Goal: Task Accomplishment & Management: Complete application form

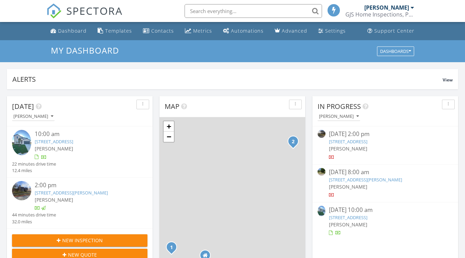
scroll to position [3, 3]
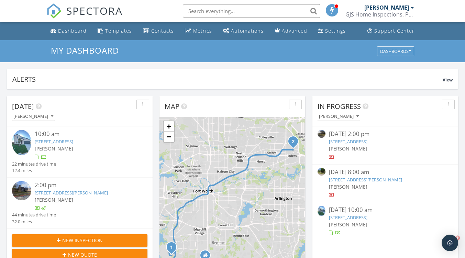
click at [73, 143] on link "9637 Rattlesnake Trl, Fort Worth, TX 76123" at bounding box center [54, 142] width 39 height 6
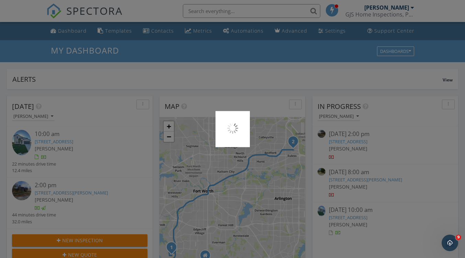
scroll to position [0, 0]
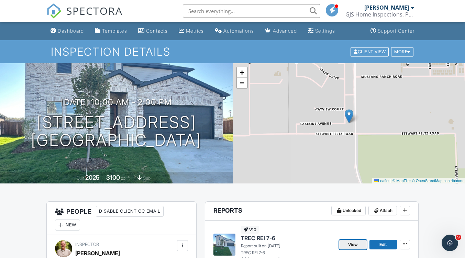
click at [356, 245] on span "View" at bounding box center [354, 245] width 10 height 7
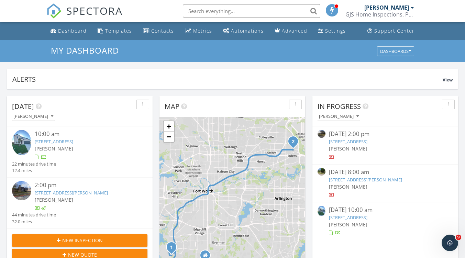
click at [73, 142] on link "9637 Rattlesnake Trl, Fort Worth, TX 76123" at bounding box center [54, 142] width 39 height 6
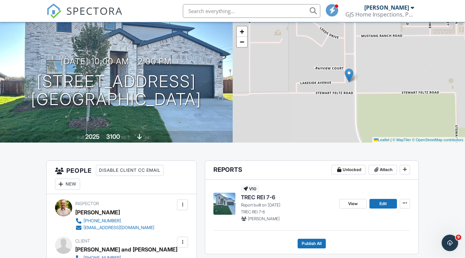
scroll to position [42, 0]
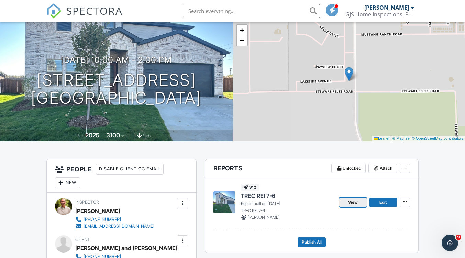
click at [353, 203] on span "View" at bounding box center [354, 202] width 10 height 7
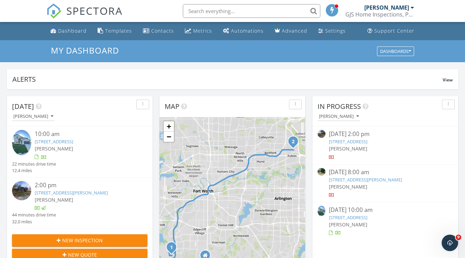
click at [73, 144] on link "[STREET_ADDRESS]" at bounding box center [54, 142] width 39 height 6
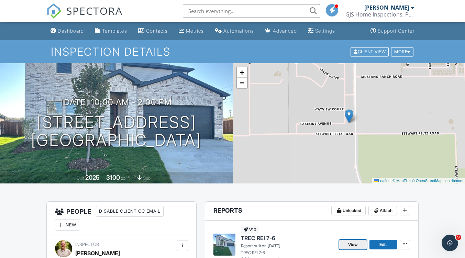
click at [355, 248] on span "View" at bounding box center [354, 245] width 10 height 7
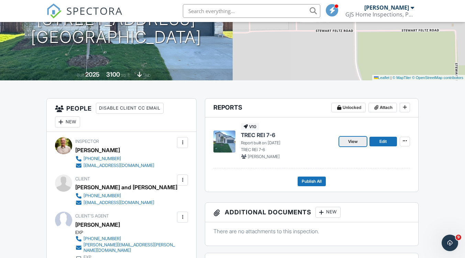
scroll to position [104, 0]
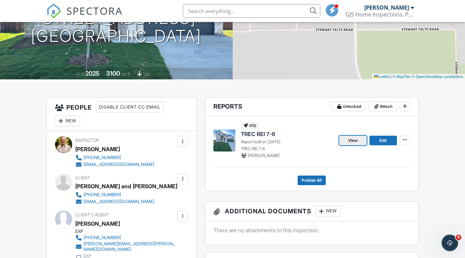
click at [350, 144] on link "View" at bounding box center [354, 141] width 28 height 10
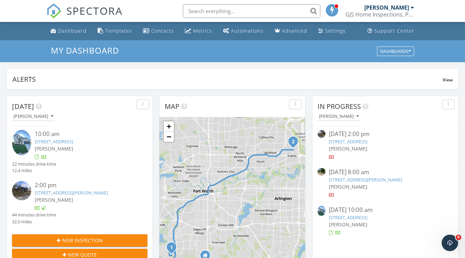
click at [73, 142] on link "[STREET_ADDRESS]" at bounding box center [54, 142] width 39 height 6
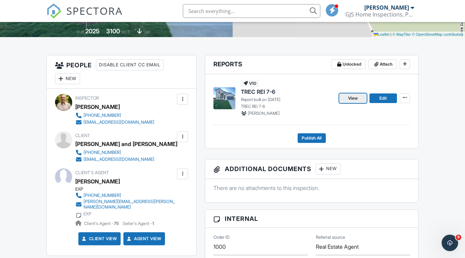
click at [350, 99] on span "View" at bounding box center [354, 98] width 10 height 7
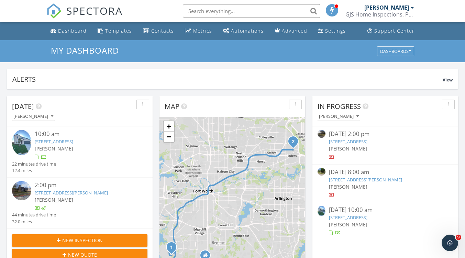
click at [66, 143] on link "[STREET_ADDRESS]" at bounding box center [54, 142] width 39 height 6
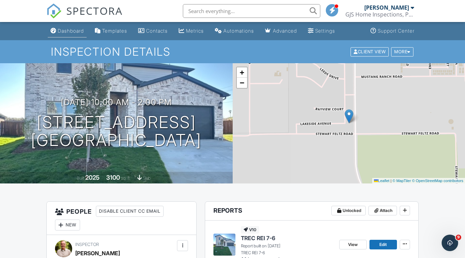
click at [71, 31] on div "Dashboard" at bounding box center [71, 31] width 26 height 6
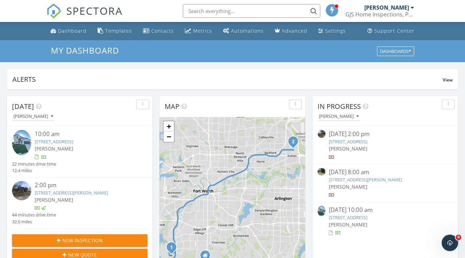
click at [73, 142] on link "9637 Rattlesnake Trl, Fort Worth, TX 76123" at bounding box center [54, 142] width 39 height 6
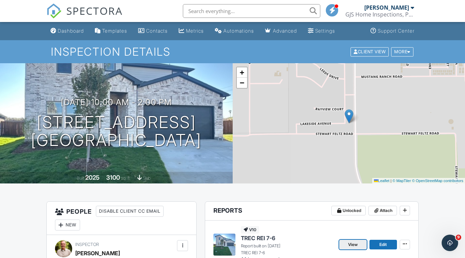
click at [352, 247] on span "View" at bounding box center [354, 245] width 10 height 7
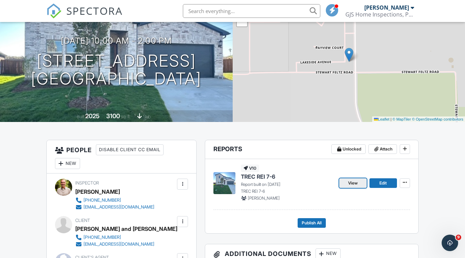
scroll to position [65, 0]
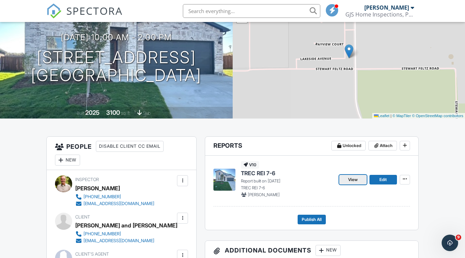
click at [353, 180] on span "View" at bounding box center [354, 179] width 10 height 7
click at [355, 182] on span "View" at bounding box center [354, 179] width 10 height 7
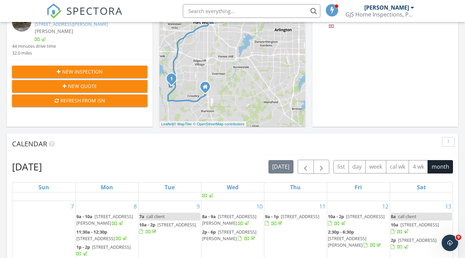
scroll to position [168, 0]
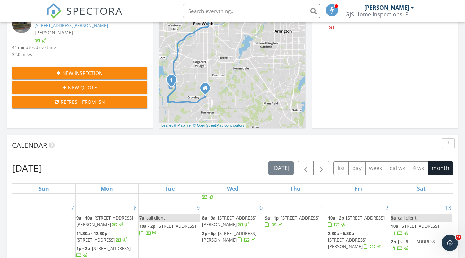
click at [114, 69] on div "New Inspection" at bounding box center [80, 72] width 125 height 7
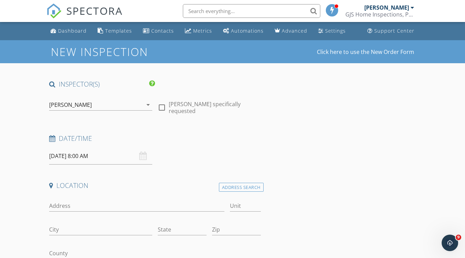
click at [94, 160] on input "[DATE] 8:00 AM" at bounding box center [100, 156] width 103 height 17
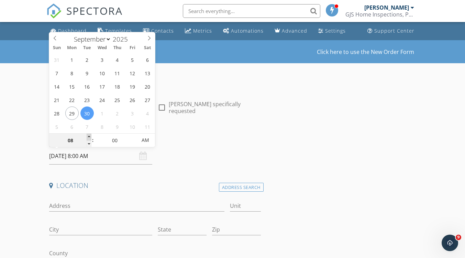
click at [88, 139] on span at bounding box center [89, 137] width 5 height 7
type input "09"
type input "[DATE] 9:00 AM"
click at [89, 143] on span at bounding box center [89, 144] width 5 height 7
type input "08"
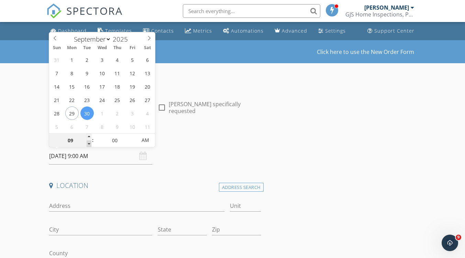
type input "[DATE] 8:00 AM"
click at [89, 137] on span at bounding box center [89, 137] width 5 height 7
type input "09"
type input "[DATE] 9:00 AM"
click at [92, 138] on span ":" at bounding box center [93, 140] width 2 height 14
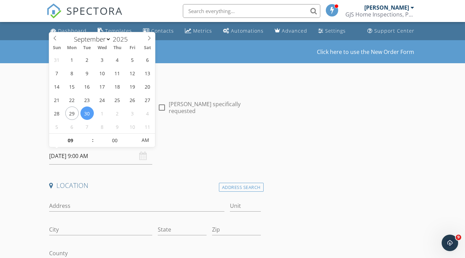
click at [92, 139] on span ":" at bounding box center [93, 140] width 2 height 14
click at [93, 138] on span ":" at bounding box center [93, 140] width 2 height 14
click at [89, 144] on span at bounding box center [89, 144] width 5 height 7
type input "08"
type input "[DATE] 8:00 AM"
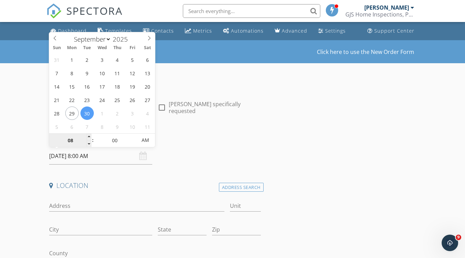
click at [86, 141] on input "08" at bounding box center [70, 141] width 42 height 14
click at [89, 137] on span at bounding box center [89, 137] width 5 height 7
type input "09"
type input "[DATE] 9:00 AM"
click at [89, 136] on span at bounding box center [89, 137] width 5 height 7
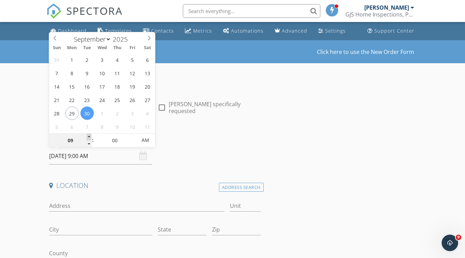
type input "10"
type input "[DATE] 10:00 AM"
click at [87, 136] on span at bounding box center [89, 137] width 5 height 7
type input "11"
type input "09/30/2025 11:00 AM"
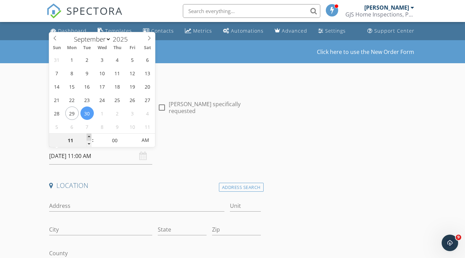
click at [87, 138] on span at bounding box center [89, 137] width 5 height 7
type input "12"
type input "09/30/2025 12:00 PM"
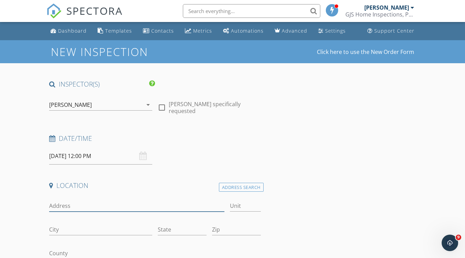
click at [84, 207] on input "Address" at bounding box center [136, 206] width 175 height 11
click at [65, 209] on input "730 seminole Trail" at bounding box center [136, 206] width 175 height 11
type input "730 Seminole Trail"
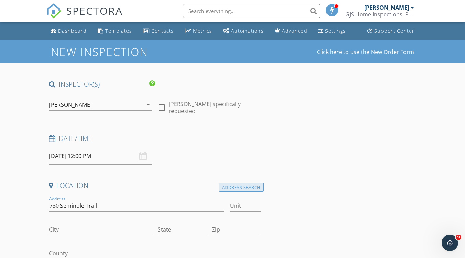
click at [251, 190] on div "Address Search" at bounding box center [241, 187] width 45 height 9
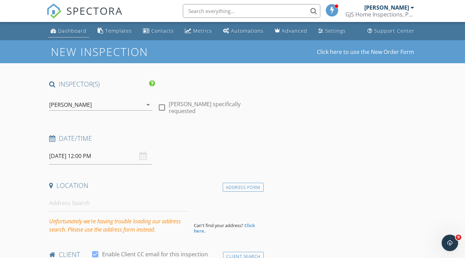
click at [73, 33] on div "Dashboard" at bounding box center [72, 31] width 29 height 7
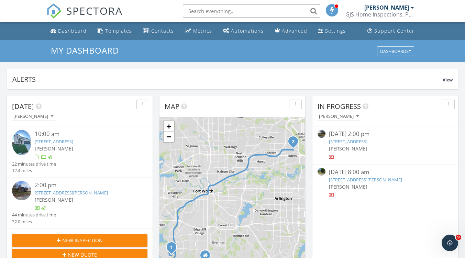
click at [109, 242] on div "New Inspection" at bounding box center [80, 240] width 125 height 7
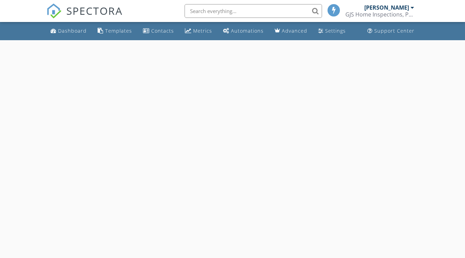
select select "8"
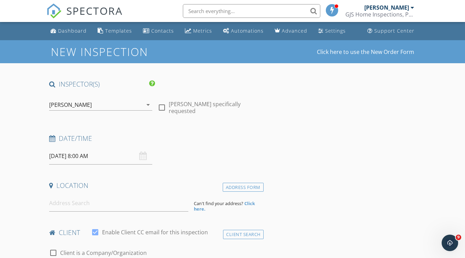
click at [75, 153] on input "[DATE] 8:00 AM" at bounding box center [100, 156] width 103 height 17
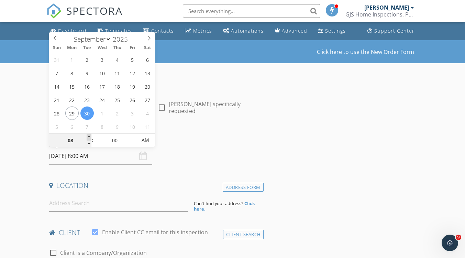
click at [89, 137] on span at bounding box center [89, 137] width 5 height 7
type input "09"
type input "[DATE] 9:00 AM"
click at [93, 140] on span ":" at bounding box center [93, 140] width 2 height 14
click at [93, 138] on span ":" at bounding box center [93, 140] width 2 height 14
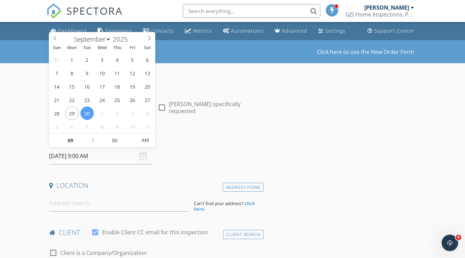
click at [92, 142] on span ":" at bounding box center [93, 140] width 2 height 14
click at [93, 141] on span ":" at bounding box center [93, 140] width 2 height 14
click at [91, 146] on span at bounding box center [89, 144] width 5 height 7
type input "08"
type input "09/30/2025 8:00 AM"
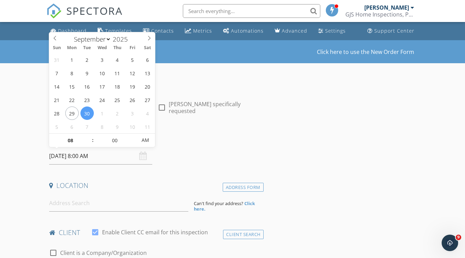
click at [92, 142] on span ":" at bounding box center [93, 140] width 2 height 14
click at [93, 138] on span ":" at bounding box center [93, 140] width 2 height 14
click at [89, 136] on span at bounding box center [89, 137] width 5 height 7
type input "09"
type input "09/30/2025 9:00 AM"
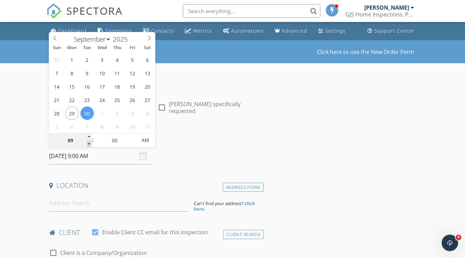
click at [87, 142] on span at bounding box center [89, 144] width 5 height 7
type input "08"
type input "09/30/2025 8:00 AM"
click at [89, 139] on span at bounding box center [89, 137] width 5 height 7
type input "09"
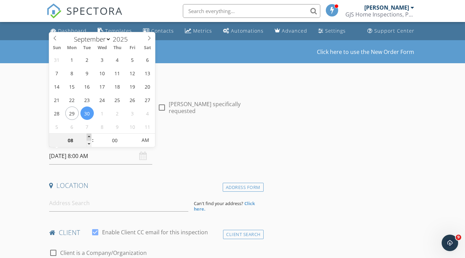
type input "09/30/2025 9:00 AM"
click at [86, 140] on input "09" at bounding box center [70, 141] width 42 height 14
click at [86, 139] on input "09" at bounding box center [70, 141] width 42 height 14
click at [92, 139] on span at bounding box center [89, 137] width 5 height 7
type input "10"
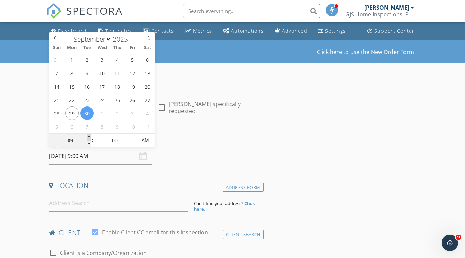
type input "09/30/2025 10:00 AM"
click at [93, 140] on span ":" at bounding box center [93, 140] width 2 height 14
click at [74, 202] on input at bounding box center [118, 203] width 139 height 17
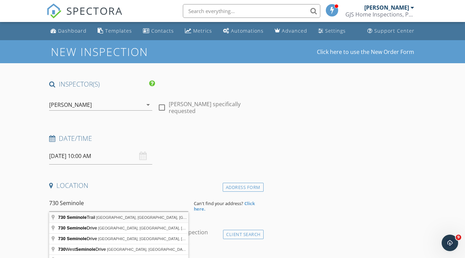
type input "730 Seminole Trail, Allen, TX, USA"
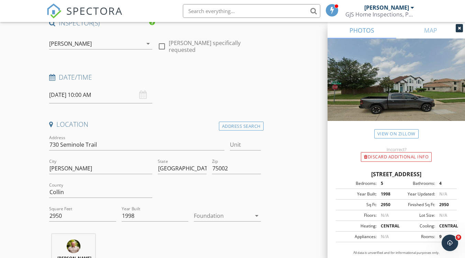
scroll to position [94, 0]
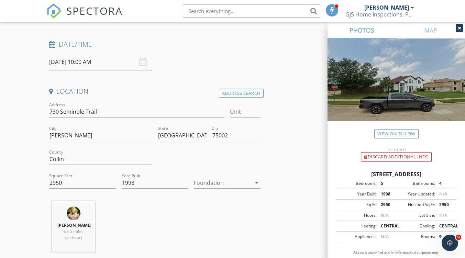
click at [239, 188] on div at bounding box center [222, 183] width 57 height 11
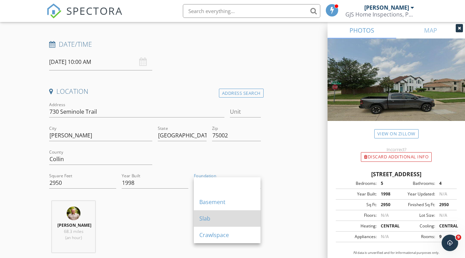
click at [212, 220] on div "Slab" at bounding box center [228, 219] width 56 height 8
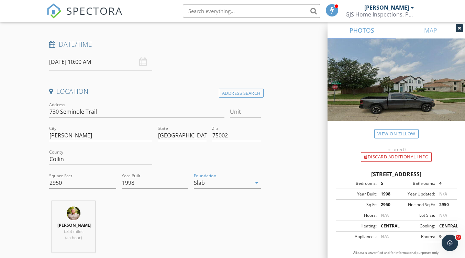
click at [460, 28] on icon at bounding box center [459, 28] width 3 height 4
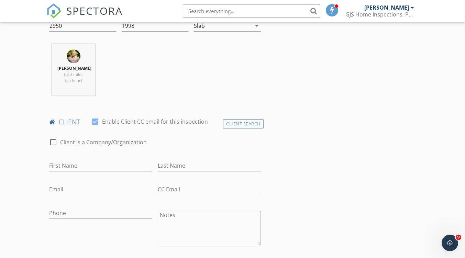
scroll to position [250, 0]
click at [121, 167] on input "First Name" at bounding box center [100, 167] width 103 height 11
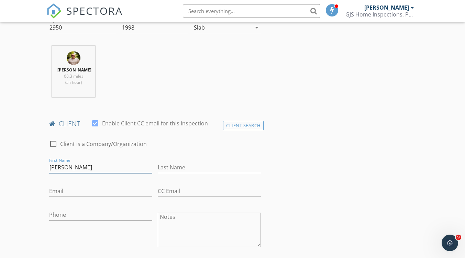
type input "Russell"
type input "Turner"
click at [83, 188] on input "Email" at bounding box center [100, 191] width 103 height 11
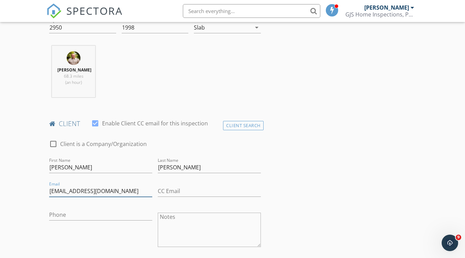
type input "rcturner@windstream.net"
click at [81, 213] on input "Phone" at bounding box center [100, 215] width 103 height 11
type input "805-895-4198"
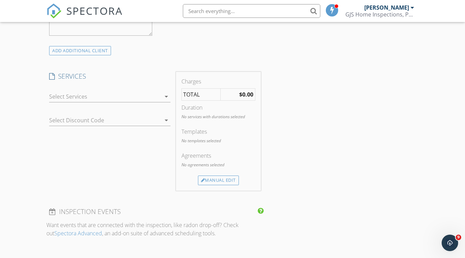
scroll to position [515, 0]
click at [105, 100] on div at bounding box center [104, 96] width 111 height 11
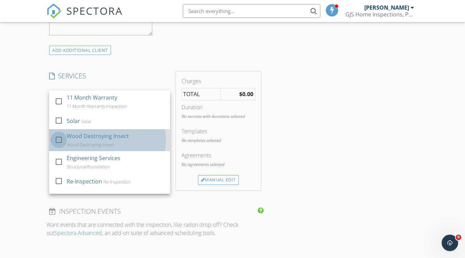
click at [59, 140] on div at bounding box center [59, 140] width 12 height 12
checkbox input "false"
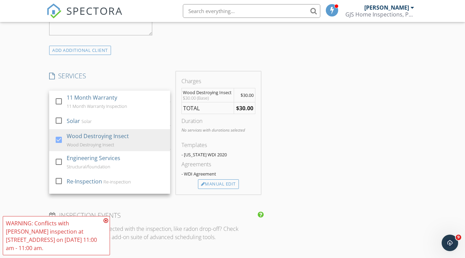
click at [230, 194] on div "INSPECTOR(S) check_box Garrett Schaan PRIMARY Garrett Schaan arrow_drop_down ch…" at bounding box center [154, 137] width 217 height 1146
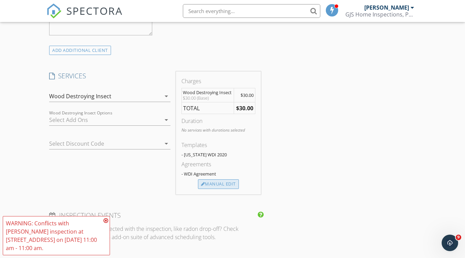
click at [228, 185] on div "Manual Edit" at bounding box center [218, 185] width 41 height 10
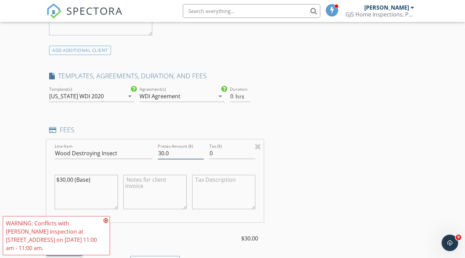
click at [177, 154] on input "30.0" at bounding box center [181, 153] width 46 height 11
type input "3"
type input "150"
click at [354, 157] on div "INSPECTOR(S) check_box Garrett Schaan PRIMARY Garrett Schaan arrow_drop_down ch…" at bounding box center [232, 192] width 372 height 1257
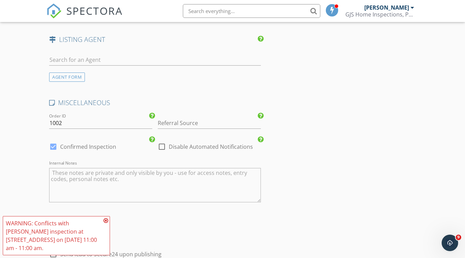
scroll to position [965, 0]
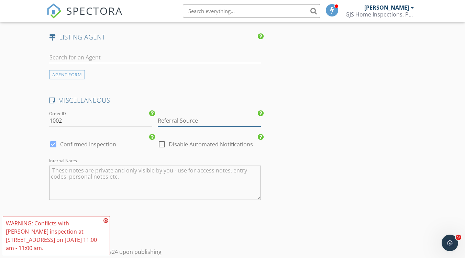
click at [199, 121] on input "Referral Source" at bounding box center [209, 120] width 103 height 11
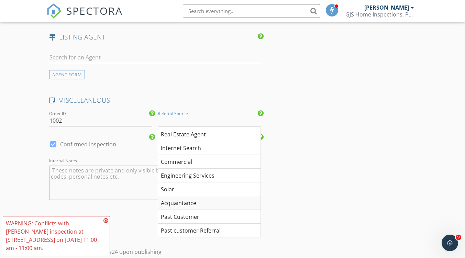
click at [192, 206] on div "Acquaintance" at bounding box center [209, 203] width 103 height 14
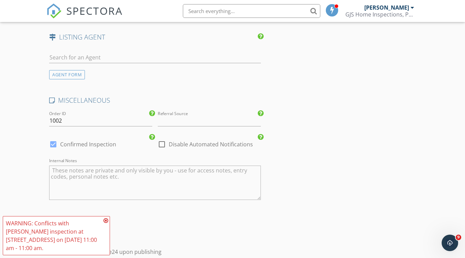
type input "Acquaintance"
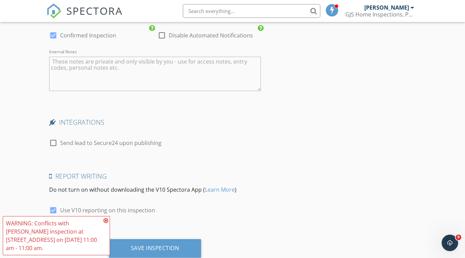
scroll to position [1095, 0]
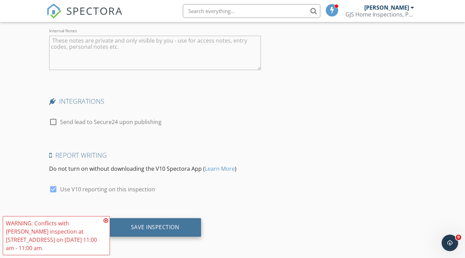
click at [176, 231] on div "Save Inspection" at bounding box center [155, 227] width 93 height 19
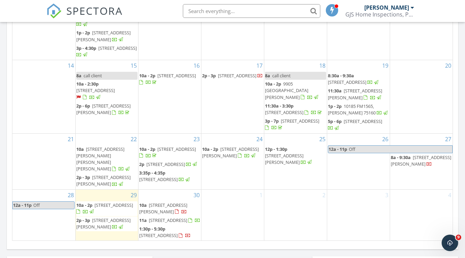
scroll to position [397, 0]
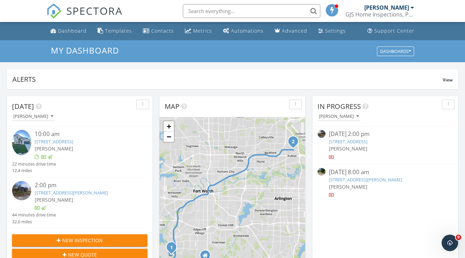
click at [73, 144] on link "[STREET_ADDRESS]" at bounding box center [54, 142] width 39 height 6
